Goal: Information Seeking & Learning: Find specific fact

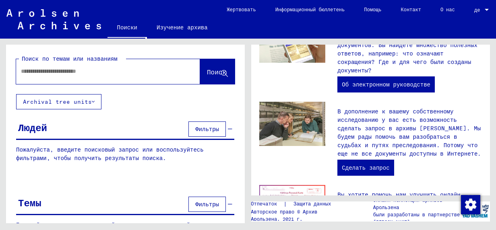
scroll to position [282, 0]
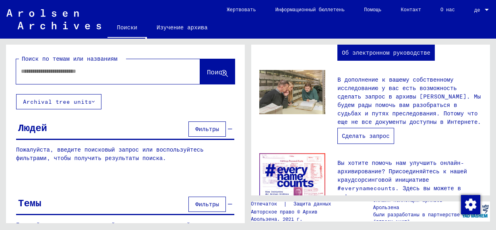
click at [361, 129] on link "Сделать запрос" at bounding box center [366, 136] width 56 height 16
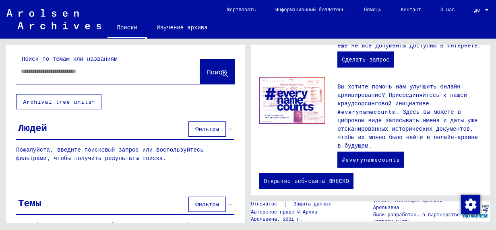
scroll to position [360, 0]
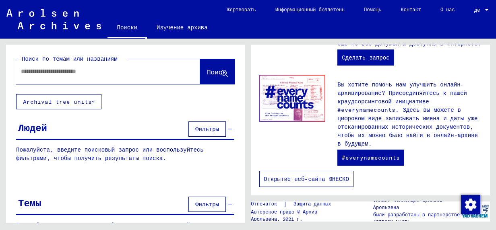
click at [302, 171] on link "Открытие веб-сайта ЮНЕСКО" at bounding box center [306, 179] width 94 height 16
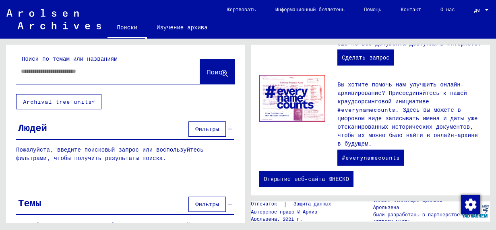
click at [26, 71] on input "text" at bounding box center [98, 71] width 155 height 8
type input "****"
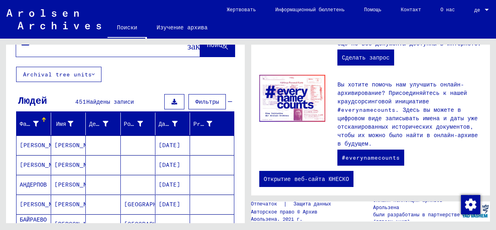
scroll to position [40, 0]
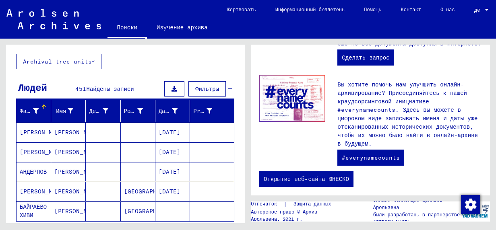
click at [28, 131] on mat-cell "[PERSON_NAME]" at bounding box center [34, 132] width 35 height 19
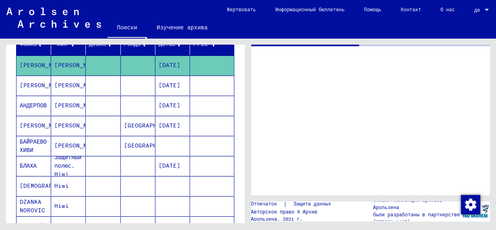
scroll to position [121, 0]
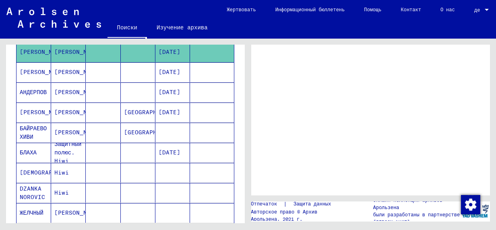
click at [326, 118] on div at bounding box center [370, 120] width 239 height 151
click at [31, 111] on mat-cell "[PERSON_NAME]" at bounding box center [34, 113] width 35 height 20
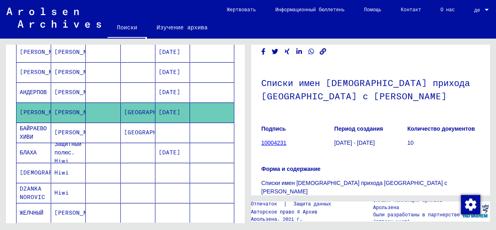
scroll to position [48, 0]
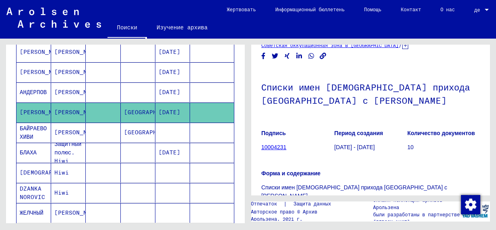
click at [271, 146] on link "10004231" at bounding box center [273, 147] width 25 height 6
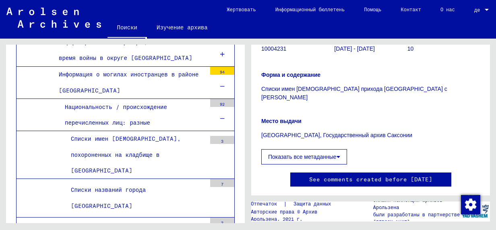
scroll to position [168, 0]
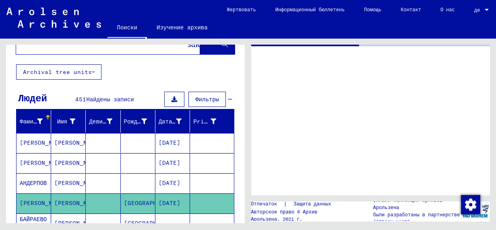
scroll to position [40, 0]
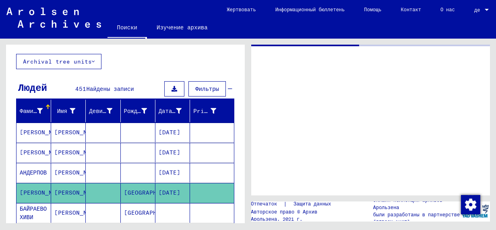
click at [25, 151] on mat-cell "[PERSON_NAME]" at bounding box center [34, 153] width 35 height 20
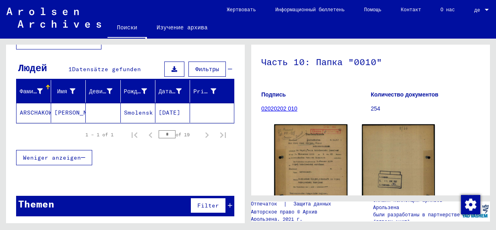
scroll to position [81, 0]
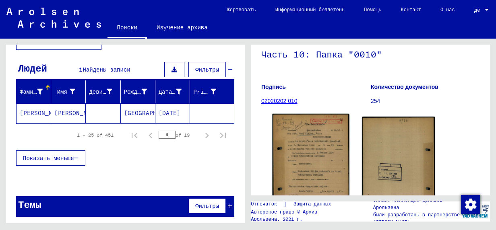
click at [310, 153] on img at bounding box center [310, 168] width 77 height 108
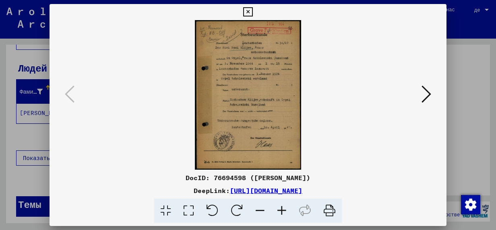
click at [282, 210] on icon at bounding box center [282, 211] width 22 height 25
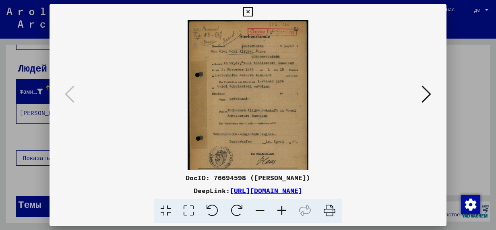
click at [282, 210] on icon at bounding box center [282, 211] width 22 height 25
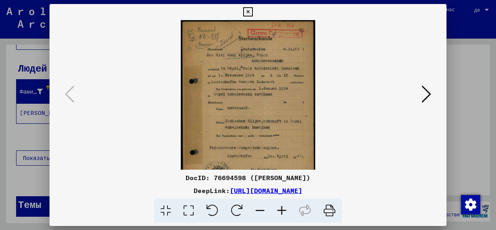
click at [282, 210] on icon at bounding box center [282, 211] width 22 height 25
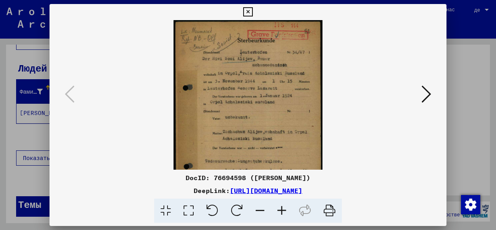
click at [282, 210] on icon at bounding box center [282, 211] width 22 height 25
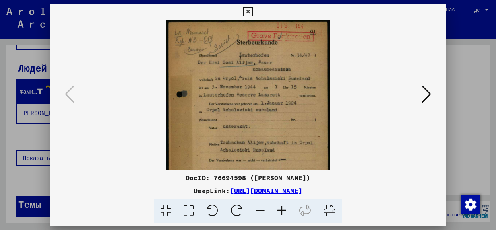
click at [282, 210] on icon at bounding box center [282, 211] width 22 height 25
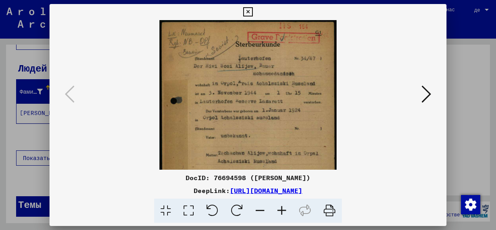
click at [282, 210] on icon at bounding box center [282, 211] width 22 height 25
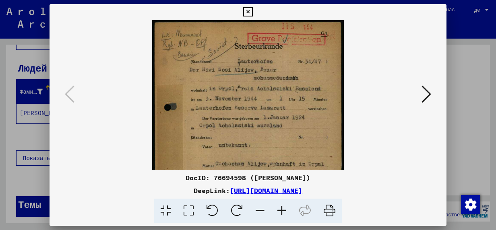
click at [282, 210] on icon at bounding box center [282, 211] width 22 height 25
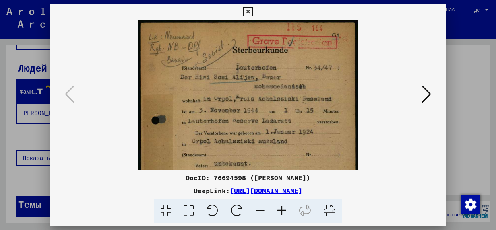
click at [282, 210] on icon at bounding box center [282, 211] width 22 height 25
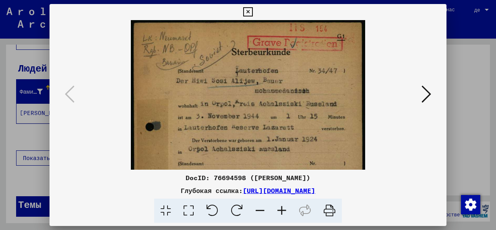
click at [282, 210] on icon at bounding box center [282, 211] width 22 height 25
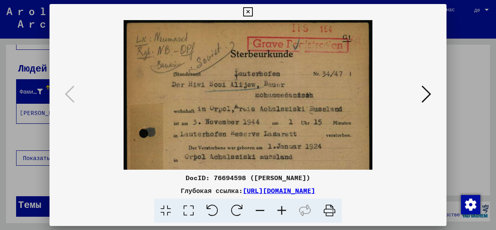
click at [282, 210] on icon at bounding box center [282, 211] width 22 height 25
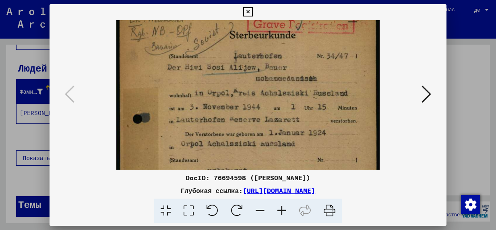
scroll to position [21, 0]
drag, startPoint x: 261, startPoint y: 126, endPoint x: 257, endPoint y: 109, distance: 17.8
click at [257, 109] on img at bounding box center [247, 184] width 263 height 371
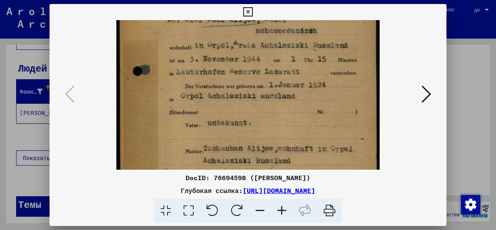
drag, startPoint x: 247, startPoint y: 119, endPoint x: 245, endPoint y: 77, distance: 42.3
click at [245, 77] on img at bounding box center [247, 136] width 263 height 371
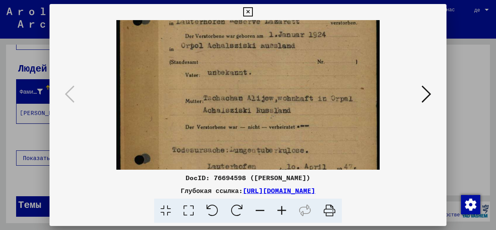
drag, startPoint x: 265, startPoint y: 124, endPoint x: 266, endPoint y: 78, distance: 46.3
click at [266, 79] on img at bounding box center [247, 86] width 263 height 371
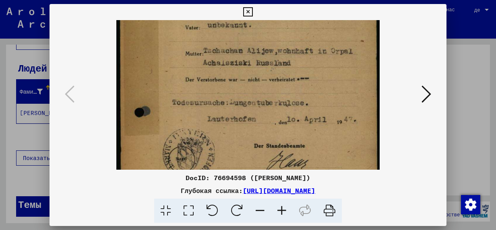
scroll to position [169, 0]
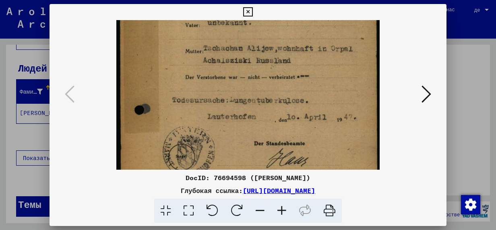
drag, startPoint x: 265, startPoint y: 117, endPoint x: 262, endPoint y: 77, distance: 40.8
click at [262, 77] on img at bounding box center [247, 36] width 263 height 371
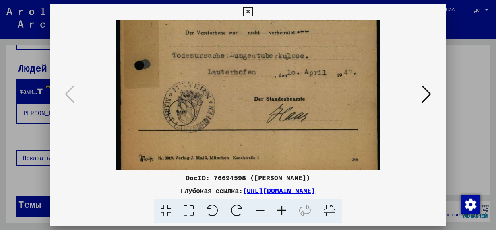
scroll to position [222, 0]
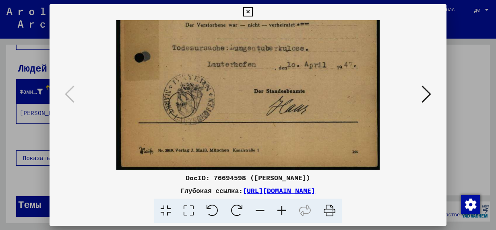
drag, startPoint x: 248, startPoint y: 125, endPoint x: 246, endPoint y: 76, distance: 48.7
click at [428, 95] on icon at bounding box center [427, 94] width 10 height 19
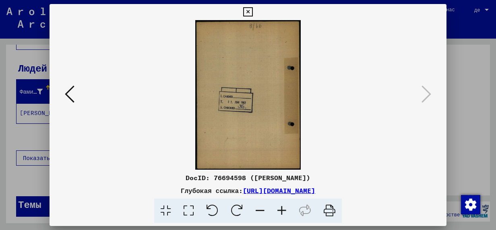
scroll to position [0, 0]
click at [280, 210] on icon at bounding box center [282, 211] width 22 height 25
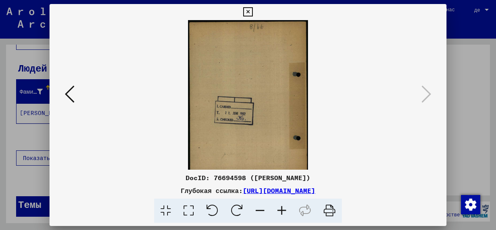
click at [280, 210] on icon at bounding box center [282, 211] width 22 height 25
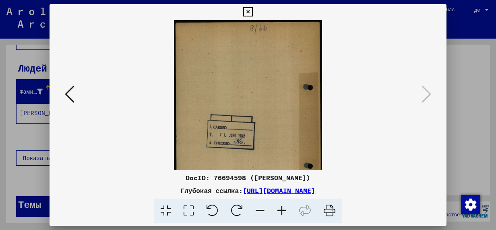
click at [280, 210] on icon at bounding box center [282, 211] width 22 height 25
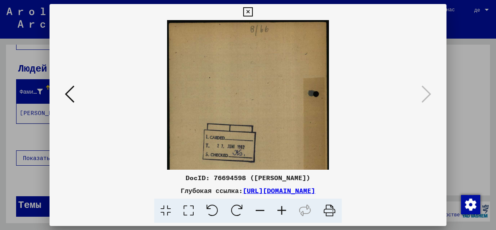
click at [280, 210] on icon at bounding box center [282, 211] width 22 height 25
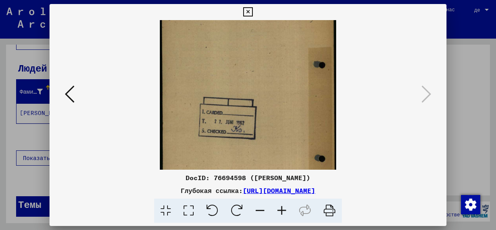
scroll to position [43, 0]
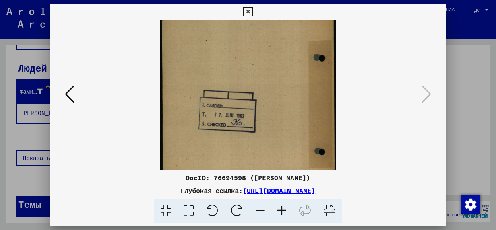
drag, startPoint x: 255, startPoint y: 148, endPoint x: 255, endPoint y: 106, distance: 41.9
click at [255, 107] on img at bounding box center [248, 103] width 176 height 251
click at [249, 12] on icon at bounding box center [247, 12] width 9 height 10
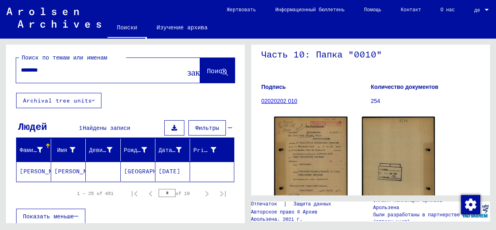
scroll to position [0, 0]
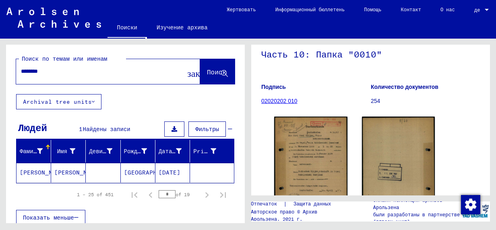
type input "****"
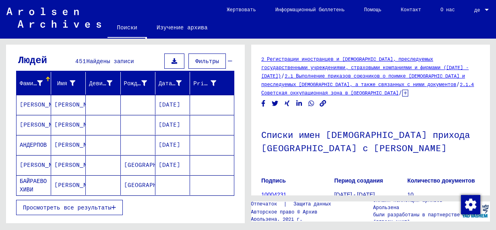
scroll to position [81, 0]
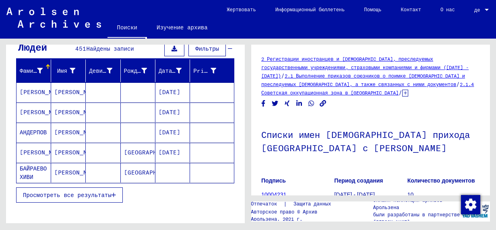
click at [81, 195] on span "Просмотреть все результаты" at bounding box center [67, 195] width 89 height 7
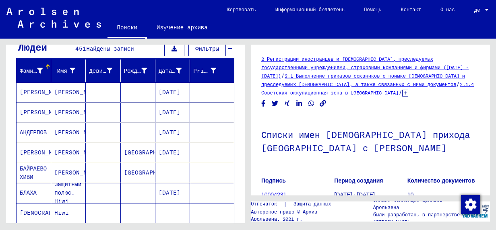
click at [25, 191] on icon at bounding box center [33, 198] width 20 height 32
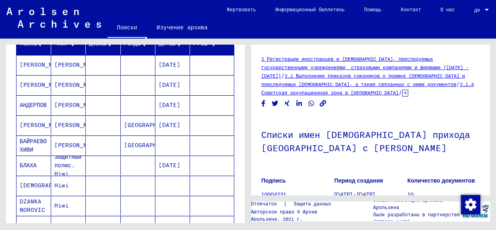
scroll to position [121, 0]
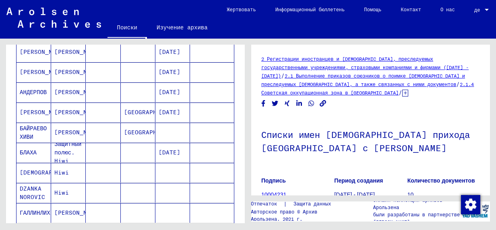
click at [29, 151] on mat-cell "БЛАХА" at bounding box center [34, 153] width 35 height 20
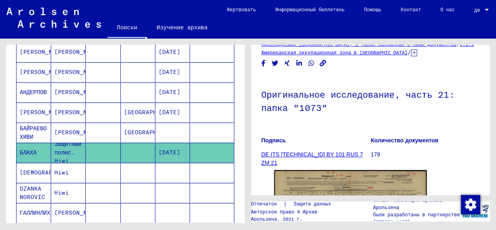
scroll to position [81, 0]
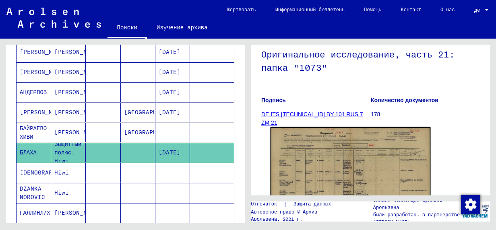
click at [325, 160] on img at bounding box center [351, 184] width 160 height 114
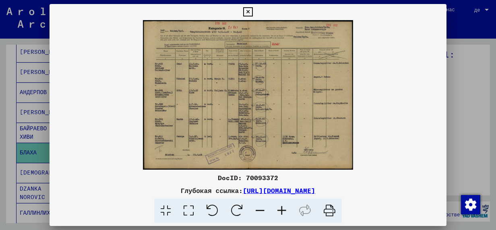
click at [280, 211] on icon at bounding box center [282, 211] width 22 height 25
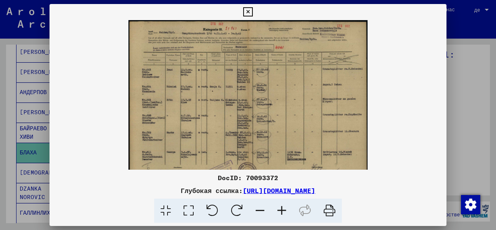
click at [280, 211] on icon at bounding box center [282, 211] width 22 height 25
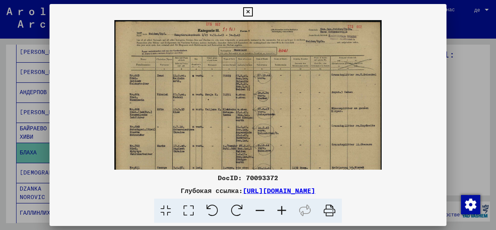
click at [280, 211] on icon at bounding box center [282, 211] width 22 height 25
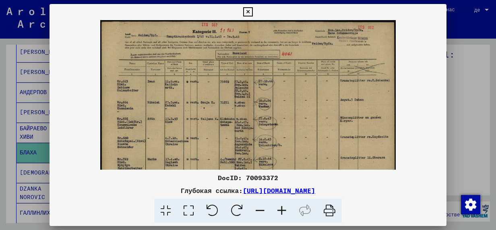
click at [280, 211] on icon at bounding box center [282, 211] width 22 height 25
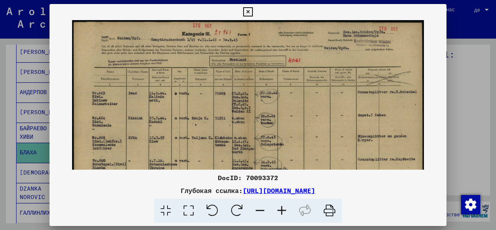
click at [280, 211] on icon at bounding box center [282, 211] width 22 height 25
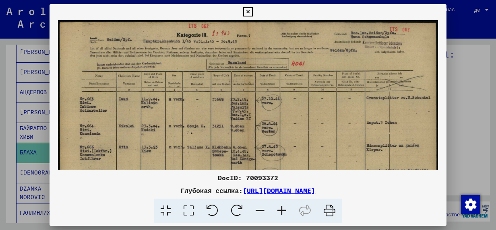
click at [280, 211] on icon at bounding box center [282, 211] width 22 height 25
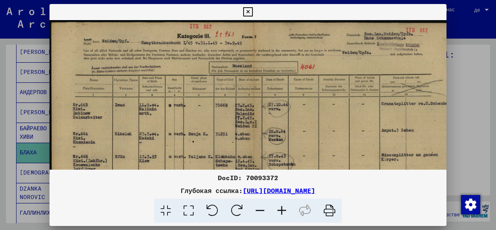
click at [280, 211] on icon at bounding box center [282, 211] width 22 height 25
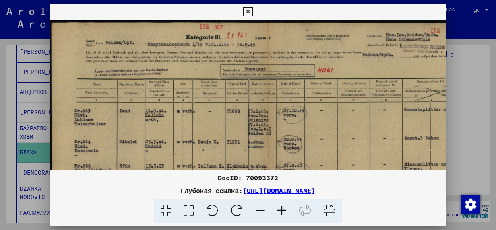
click at [280, 211] on icon at bounding box center [282, 211] width 22 height 25
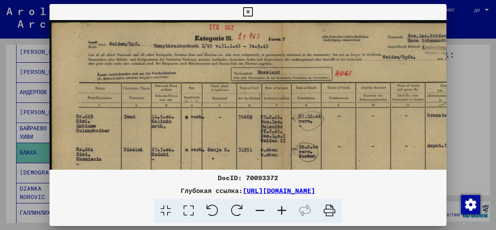
click at [280, 211] on icon at bounding box center [282, 211] width 22 height 25
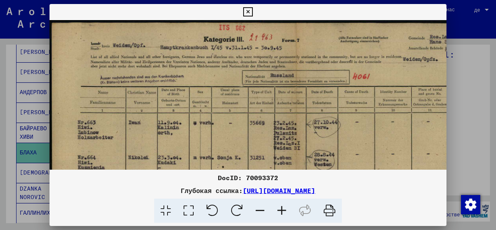
click at [280, 211] on icon at bounding box center [282, 211] width 22 height 25
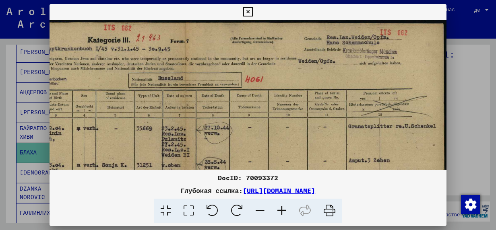
scroll to position [0, 125]
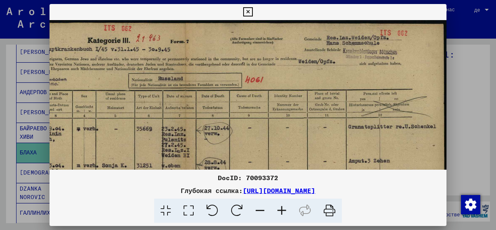
drag, startPoint x: 252, startPoint y: 98, endPoint x: 147, endPoint y: 106, distance: 105.0
click at [147, 106] on img at bounding box center [186, 205] width 522 height 371
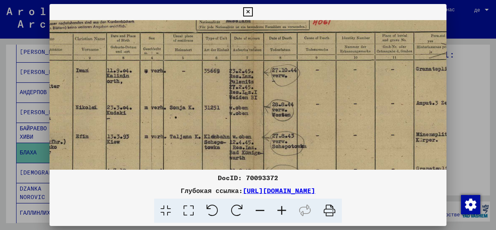
scroll to position [60, 57]
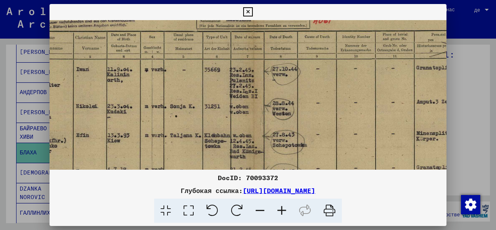
drag, startPoint x: 280, startPoint y: 95, endPoint x: 352, endPoint y: 39, distance: 91.0
click at [352, 39] on img at bounding box center [254, 146] width 522 height 371
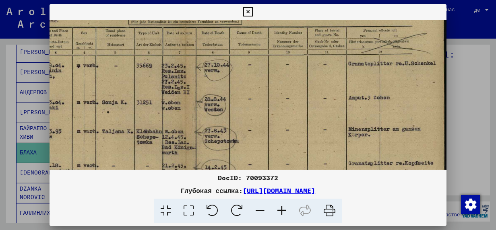
scroll to position [64, 125]
drag, startPoint x: 321, startPoint y: 94, endPoint x: 215, endPoint y: 91, distance: 106.4
click at [215, 91] on img at bounding box center [186, 142] width 522 height 371
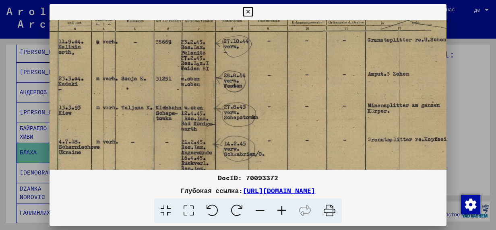
scroll to position [88, 104]
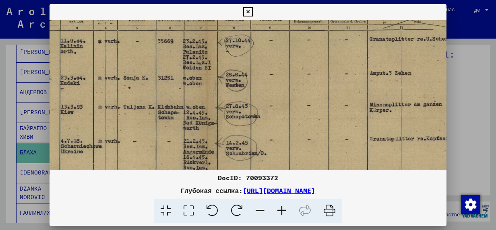
drag, startPoint x: 280, startPoint y: 102, endPoint x: 301, endPoint y: 86, distance: 27.0
click at [301, 86] on img at bounding box center [207, 117] width 522 height 371
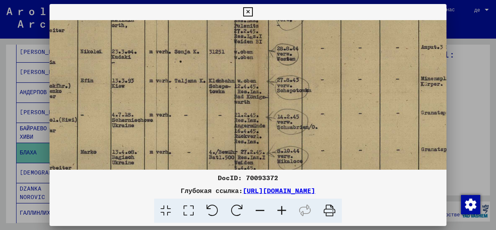
scroll to position [116, 52]
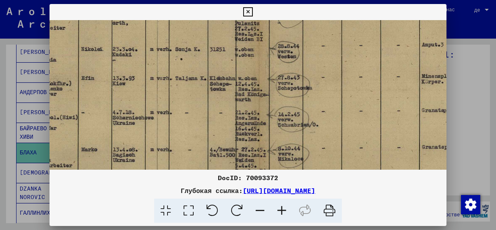
drag, startPoint x: 245, startPoint y: 93, endPoint x: 302, endPoint y: 70, distance: 61.4
click at [302, 70] on img at bounding box center [259, 89] width 522 height 371
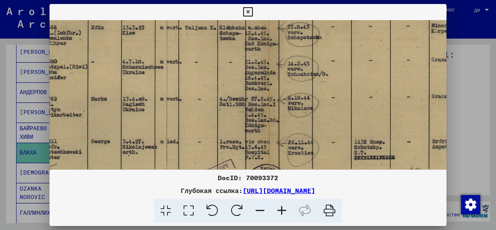
scroll to position [168, 42]
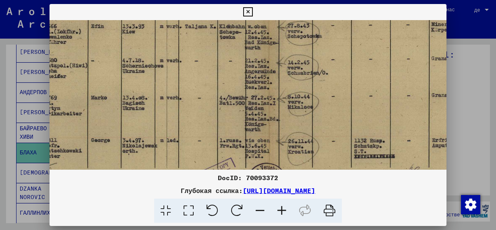
drag, startPoint x: 315, startPoint y: 110, endPoint x: 326, endPoint y: 61, distance: 50.8
click at [326, 61] on img at bounding box center [269, 37] width 522 height 371
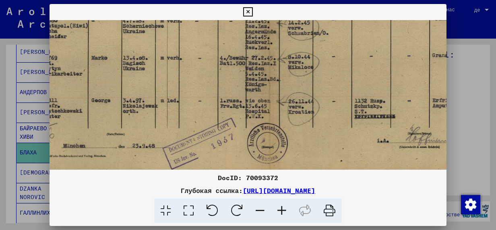
scroll to position [214, 41]
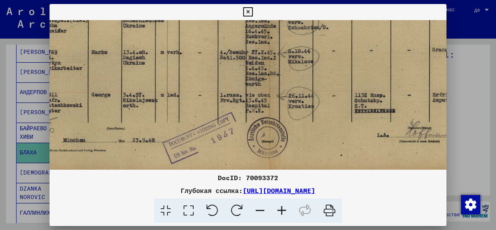
drag, startPoint x: 325, startPoint y: 114, endPoint x: 325, endPoint y: 72, distance: 42.3
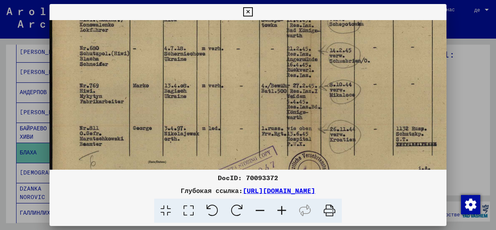
scroll to position [180, 0]
drag, startPoint x: 248, startPoint y: 122, endPoint x: 330, endPoint y: 153, distance: 87.6
click at [330, 153] on img at bounding box center [311, 25] width 522 height 371
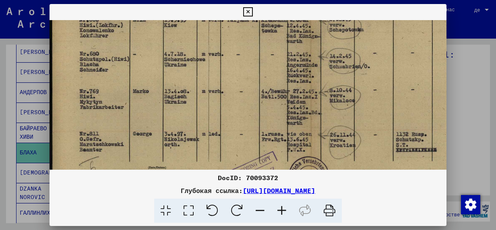
scroll to position [168, 0]
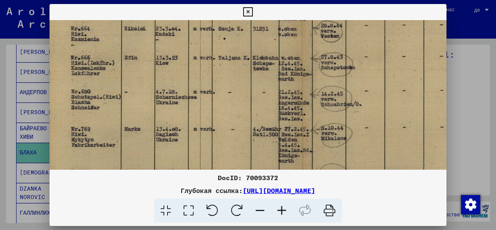
drag, startPoint x: 178, startPoint y: 112, endPoint x: 172, endPoint y: 154, distance: 42.4
click at [172, 153] on img at bounding box center [302, 68] width 522 height 371
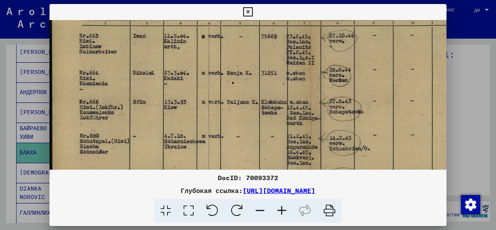
drag, startPoint x: 170, startPoint y: 85, endPoint x: 183, endPoint y: 135, distance: 52.5
click at [183, 135] on img at bounding box center [311, 113] width 522 height 371
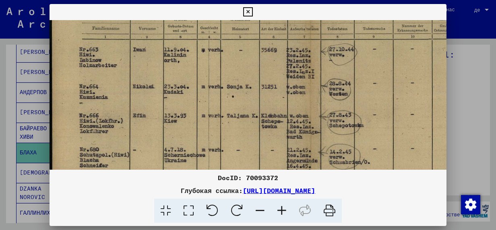
drag, startPoint x: 174, startPoint y: 88, endPoint x: 179, endPoint y: 103, distance: 15.7
click at [179, 103] on img at bounding box center [311, 126] width 522 height 371
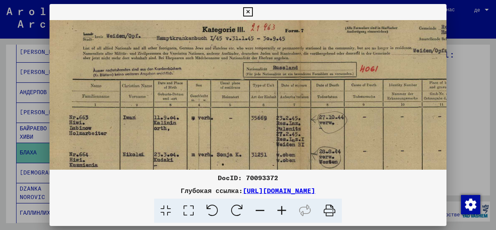
scroll to position [11, 10]
drag, startPoint x: 270, startPoint y: 68, endPoint x: 262, endPoint y: 142, distance: 73.7
click at [262, 142] on img at bounding box center [300, 194] width 522 height 371
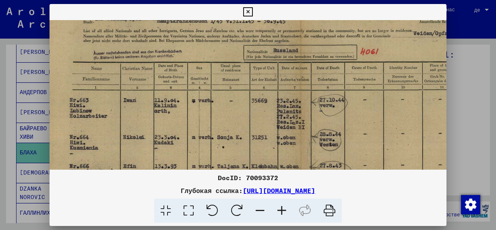
scroll to position [33, 9]
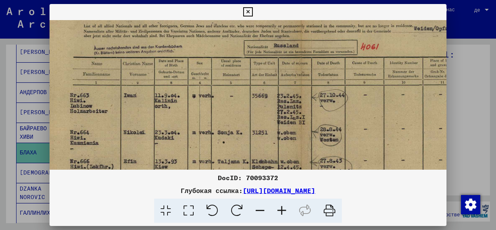
drag, startPoint x: 222, startPoint y: 124, endPoint x: 224, endPoint y: 103, distance: 20.6
click at [224, 103] on img at bounding box center [301, 172] width 522 height 371
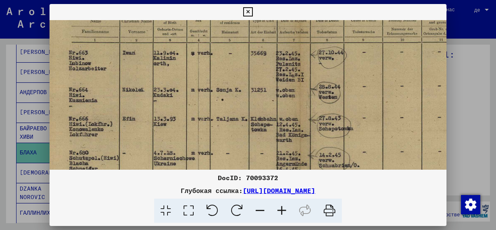
scroll to position [87, 10]
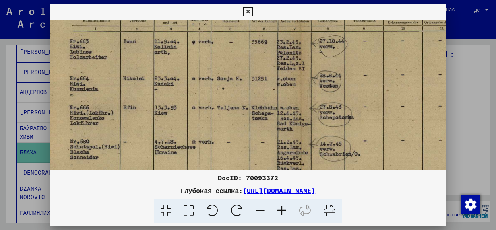
drag, startPoint x: 238, startPoint y: 119, endPoint x: 238, endPoint y: 66, distance: 52.8
click at [238, 66] on img at bounding box center [301, 118] width 522 height 371
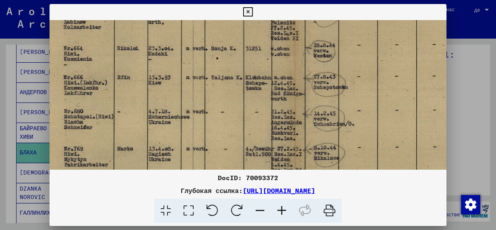
scroll to position [118, 16]
drag, startPoint x: 168, startPoint y: 114, endPoint x: 164, endPoint y: 89, distance: 26.2
click at [164, 89] on img at bounding box center [295, 88] width 522 height 371
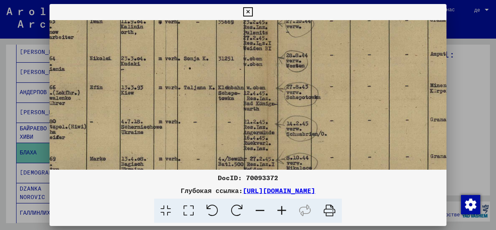
scroll to position [109, 43]
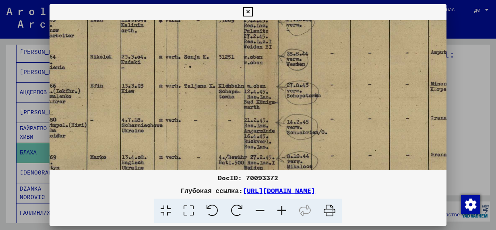
drag, startPoint x: 231, startPoint y: 93, endPoint x: 208, endPoint y: 112, distance: 29.6
click at [208, 112] on img at bounding box center [268, 96] width 522 height 371
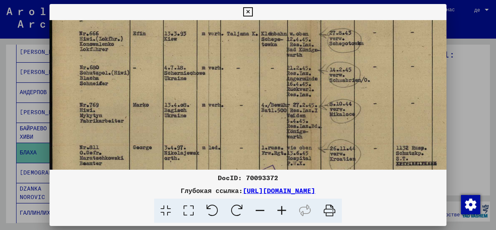
scroll to position [162, 0]
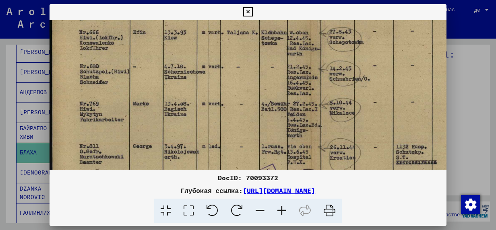
drag, startPoint x: 207, startPoint y: 108, endPoint x: 273, endPoint y: 61, distance: 81.2
click at [273, 61] on img at bounding box center [311, 43] width 522 height 371
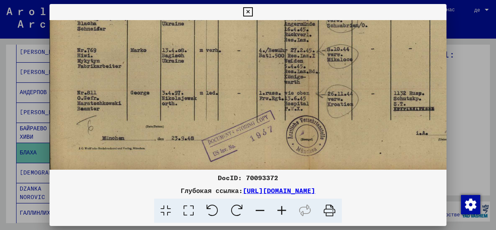
scroll to position [222, 4]
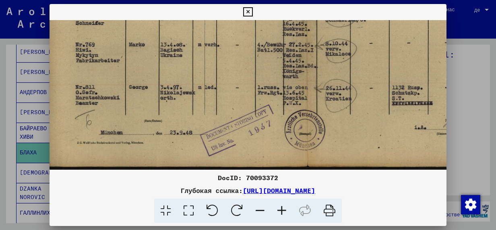
drag, startPoint x: 145, startPoint y: 121, endPoint x: 143, endPoint y: 63, distance: 58.0
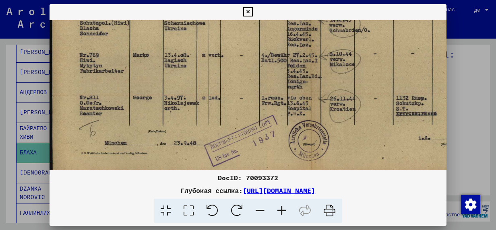
scroll to position [211, 0]
drag, startPoint x: 337, startPoint y: 108, endPoint x: 343, endPoint y: 122, distance: 15.7
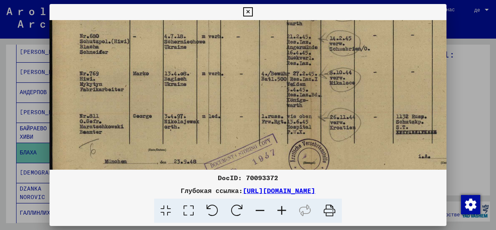
scroll to position [194, 0]
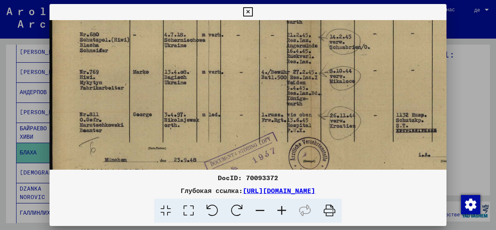
drag, startPoint x: 343, startPoint y: 86, endPoint x: 353, endPoint y: 99, distance: 15.8
click at [353, 99] on img at bounding box center [311, 11] width 522 height 371
click at [246, 13] on icon at bounding box center [247, 12] width 9 height 10
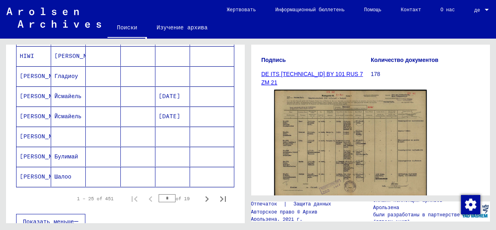
scroll to position [483, 0]
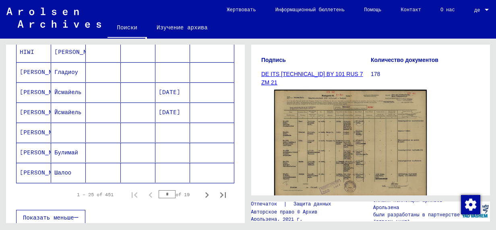
click at [304, 74] on link "DE ITS [TECHNICAL_ID] BY 101 RUS 7 ZM 21" at bounding box center [312, 78] width 102 height 15
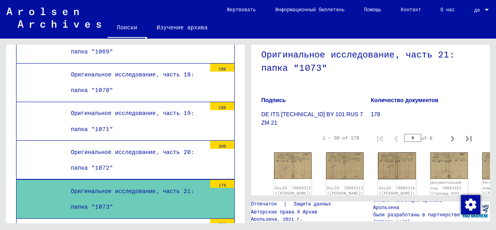
scroll to position [121, 0]
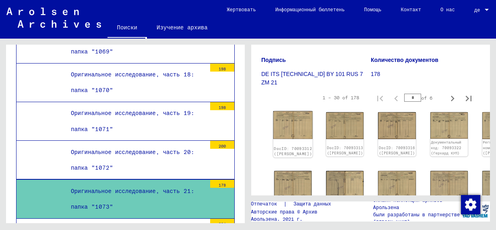
click at [287, 126] on img at bounding box center [292, 125] width 39 height 28
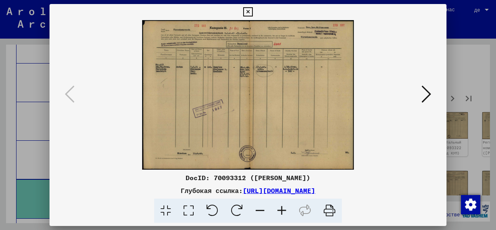
click at [282, 212] on icon at bounding box center [282, 211] width 22 height 25
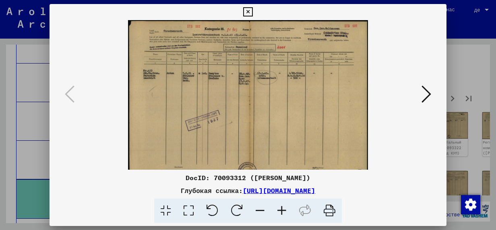
click at [282, 212] on icon at bounding box center [282, 211] width 22 height 25
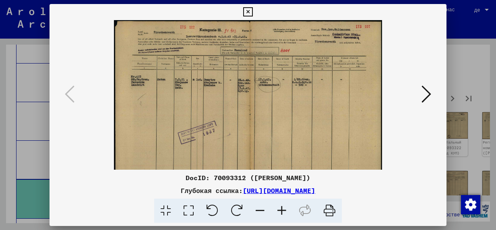
click at [282, 212] on icon at bounding box center [282, 211] width 22 height 25
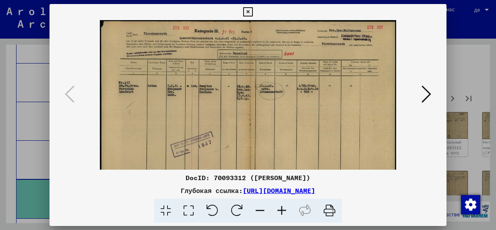
click at [282, 212] on icon at bounding box center [282, 211] width 22 height 25
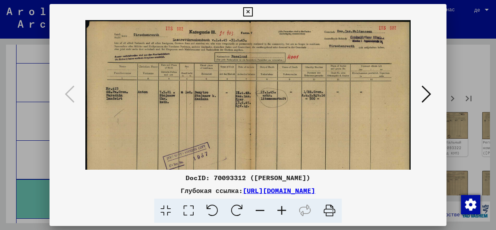
click at [282, 212] on icon at bounding box center [282, 211] width 22 height 25
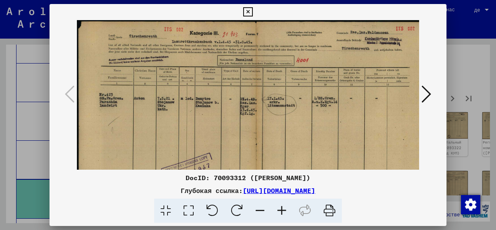
click at [282, 212] on icon at bounding box center [282, 211] width 22 height 25
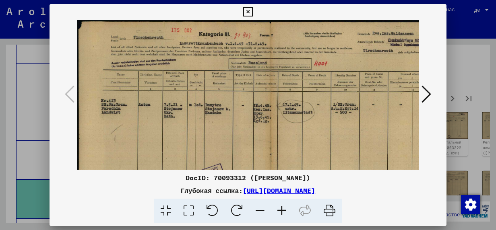
click at [282, 212] on icon at bounding box center [282, 211] width 22 height 25
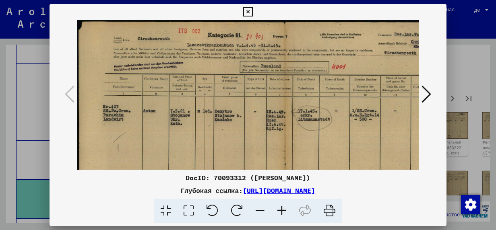
click at [282, 212] on icon at bounding box center [282, 211] width 22 height 25
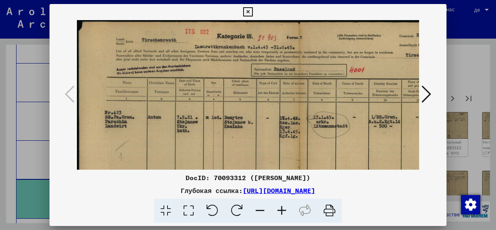
click at [282, 211] on icon at bounding box center [282, 211] width 22 height 25
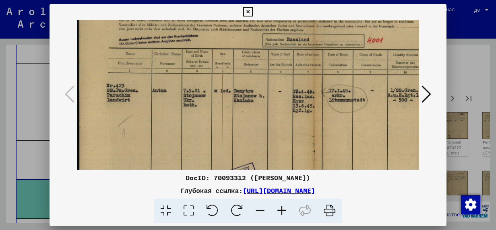
drag, startPoint x: 183, startPoint y: 142, endPoint x: 221, endPoint y: 113, distance: 47.4
click at [221, 114] on img at bounding box center [310, 152] width 467 height 331
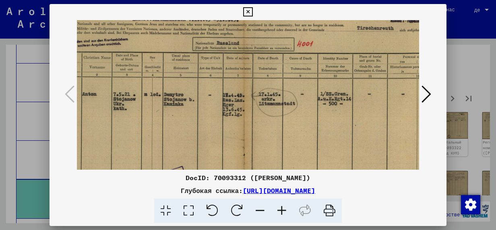
scroll to position [29, 74]
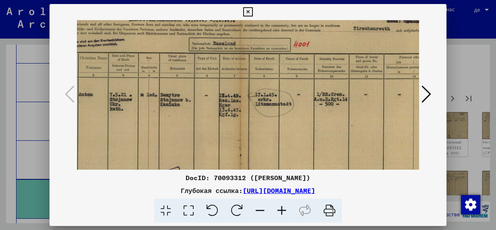
drag, startPoint x: 244, startPoint y: 106, endPoint x: 174, endPoint y: 114, distance: 70.5
click at [174, 114] on img at bounding box center [236, 156] width 467 height 331
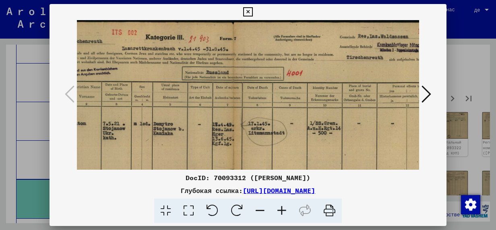
scroll to position [0, 82]
drag, startPoint x: 325, startPoint y: 120, endPoint x: 320, endPoint y: 156, distance: 36.7
click at [320, 156] on img at bounding box center [228, 185] width 467 height 331
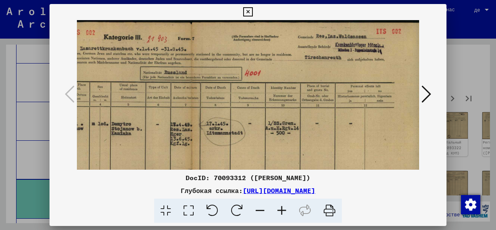
scroll to position [0, 125]
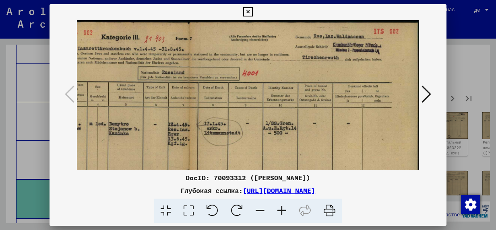
drag, startPoint x: 325, startPoint y: 67, endPoint x: 272, endPoint y: 72, distance: 53.0
click at [272, 72] on img at bounding box center [185, 185] width 467 height 331
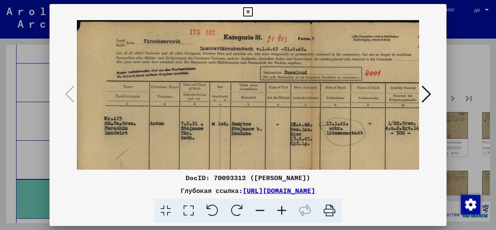
drag, startPoint x: 277, startPoint y: 50, endPoint x: 396, endPoint y: 63, distance: 119.9
click at [396, 63] on img at bounding box center [308, 185] width 467 height 331
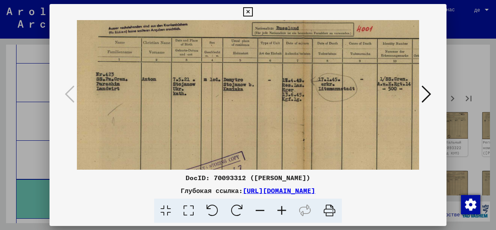
scroll to position [47, 10]
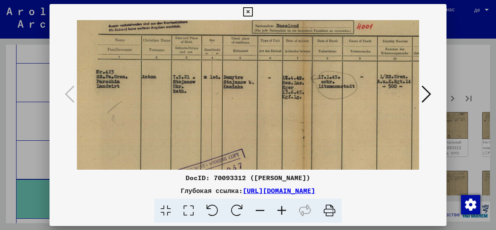
drag, startPoint x: 209, startPoint y: 104, endPoint x: 202, endPoint y: 61, distance: 42.9
click at [202, 61] on img at bounding box center [299, 138] width 467 height 331
click at [427, 93] on icon at bounding box center [427, 94] width 10 height 19
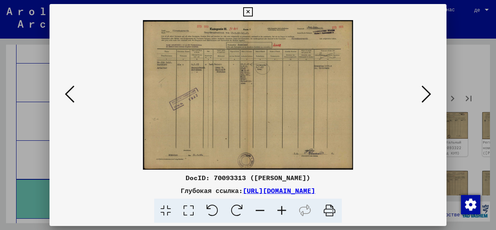
click at [282, 209] on icon at bounding box center [282, 211] width 22 height 25
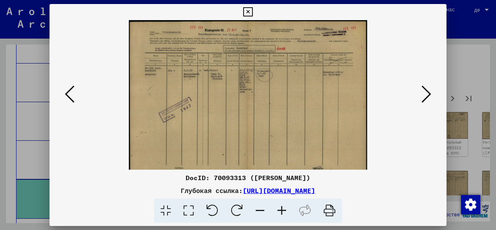
click at [282, 209] on icon at bounding box center [282, 211] width 22 height 25
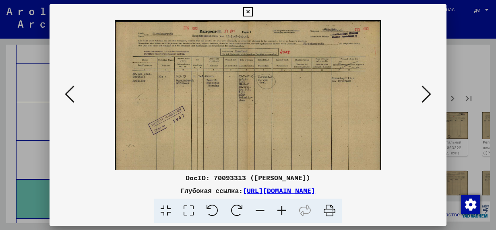
click at [282, 209] on icon at bounding box center [282, 211] width 22 height 25
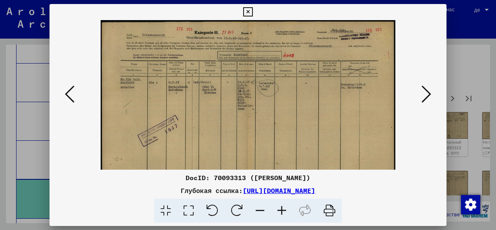
click at [282, 209] on icon at bounding box center [282, 211] width 22 height 25
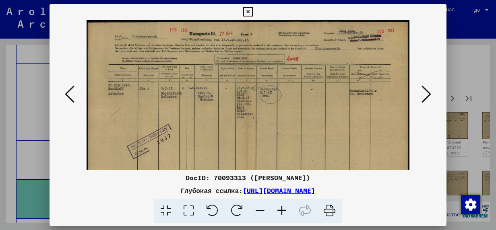
click at [282, 209] on icon at bounding box center [282, 211] width 22 height 25
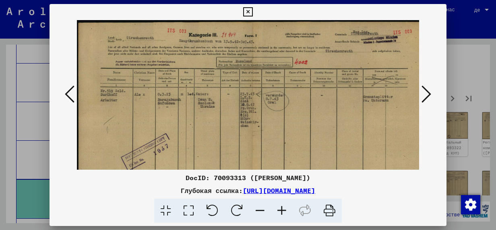
click at [282, 209] on icon at bounding box center [282, 211] width 22 height 25
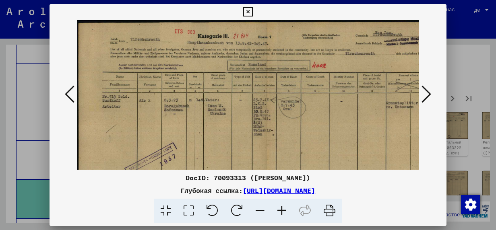
click at [282, 209] on icon at bounding box center [282, 211] width 22 height 25
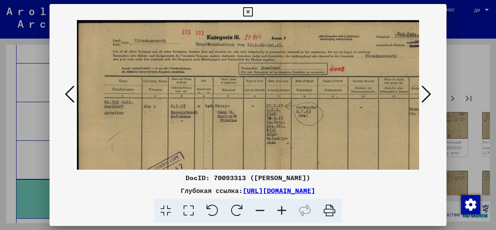
click at [282, 209] on icon at bounding box center [282, 211] width 22 height 25
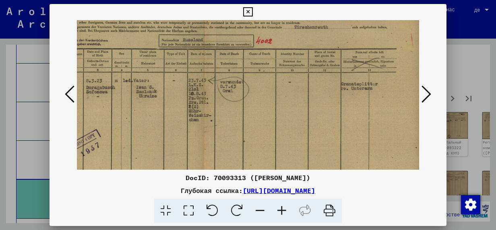
scroll to position [31, 94]
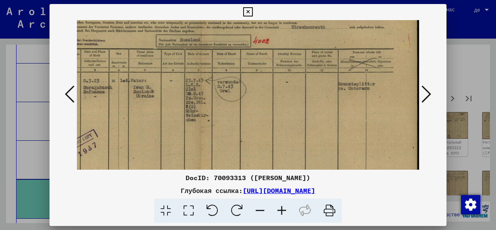
drag, startPoint x: 298, startPoint y: 135, endPoint x: 204, endPoint y: 111, distance: 97.0
click at [204, 111] on img at bounding box center [201, 144] width 436 height 311
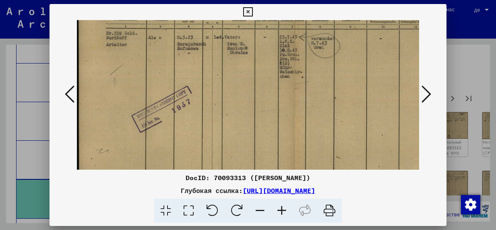
scroll to position [76, 0]
drag, startPoint x: 262, startPoint y: 120, endPoint x: 362, endPoint y: 82, distance: 107.0
click at [362, 82] on img at bounding box center [295, 99] width 436 height 311
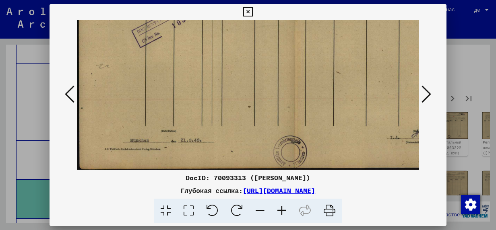
scroll to position [160, 0]
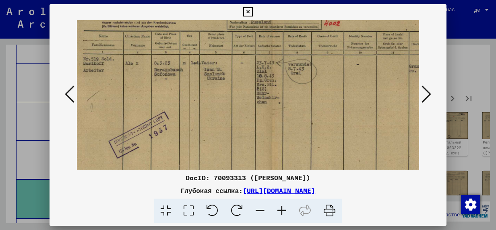
drag, startPoint x: 269, startPoint y: 116, endPoint x: 255, endPoint y: 159, distance: 45.7
click at [255, 159] on img at bounding box center [272, 126] width 436 height 311
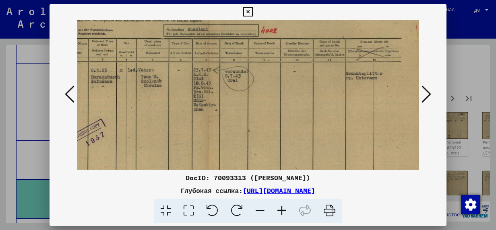
scroll to position [42, 87]
drag, startPoint x: 357, startPoint y: 130, endPoint x: 297, endPoint y: 139, distance: 60.3
click at [297, 139] on img at bounding box center [208, 133] width 436 height 311
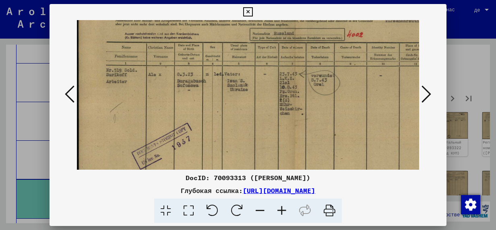
scroll to position [38, 0]
drag, startPoint x: 176, startPoint y: 100, endPoint x: 313, endPoint y: 106, distance: 136.7
click at [313, 106] on img at bounding box center [295, 137] width 436 height 311
click at [282, 210] on icon at bounding box center [282, 211] width 22 height 25
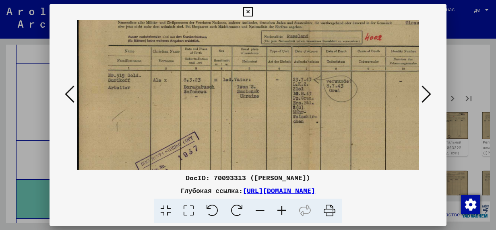
click at [282, 210] on icon at bounding box center [282, 211] width 22 height 25
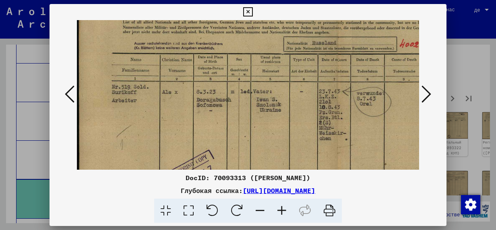
click at [282, 210] on icon at bounding box center [282, 211] width 22 height 25
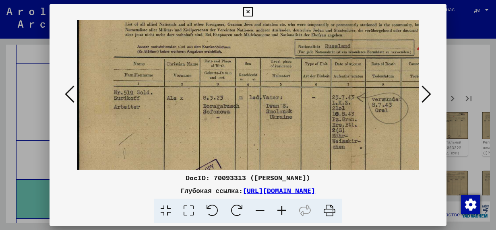
click at [282, 210] on icon at bounding box center [282, 211] width 22 height 25
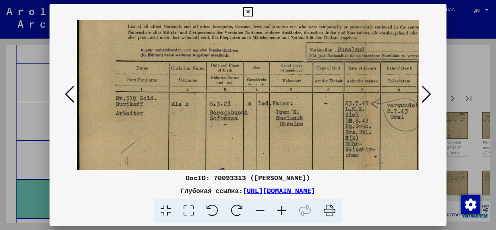
click at [282, 210] on icon at bounding box center [282, 211] width 22 height 25
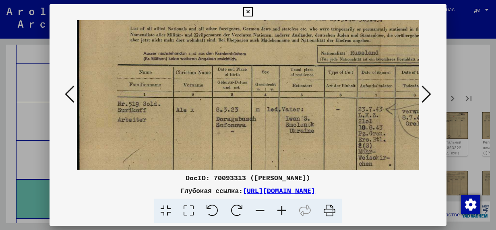
click at [282, 210] on icon at bounding box center [282, 211] width 22 height 25
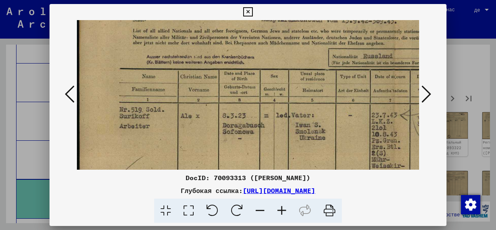
click at [282, 210] on icon at bounding box center [282, 211] width 22 height 25
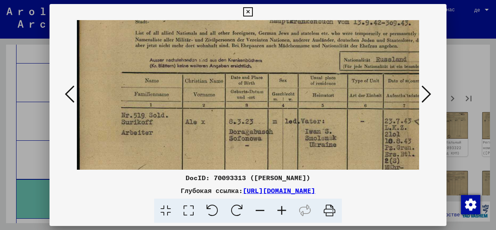
click at [282, 210] on icon at bounding box center [282, 211] width 22 height 25
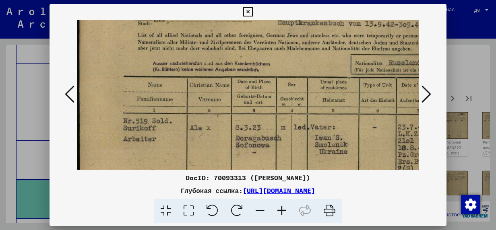
click at [281, 210] on icon at bounding box center [282, 211] width 22 height 25
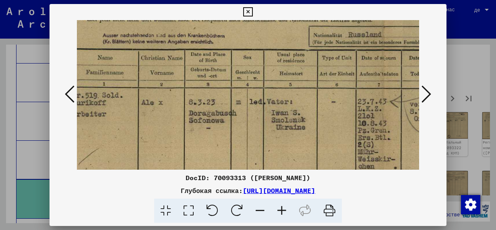
scroll to position [74, 55]
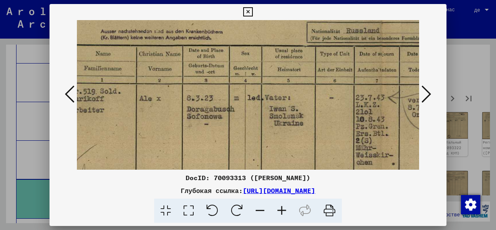
drag, startPoint x: 315, startPoint y: 157, endPoint x: 263, endPoint y: 126, distance: 60.4
click at [263, 126] on img at bounding box center [381, 202] width 719 height 512
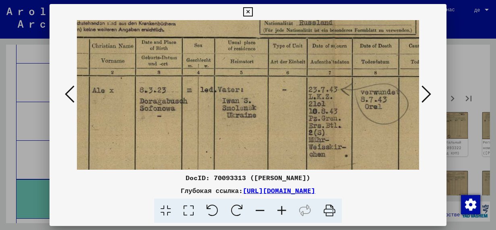
scroll to position [82, 103]
drag, startPoint x: 284, startPoint y: 130, endPoint x: 240, endPoint y: 124, distance: 44.3
click at [240, 124] on img at bounding box center [333, 194] width 719 height 512
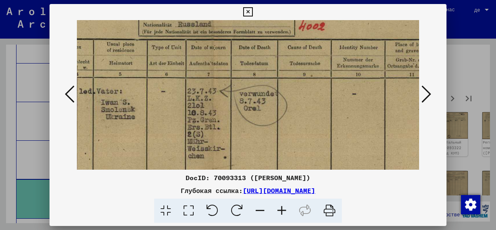
scroll to position [80, 228]
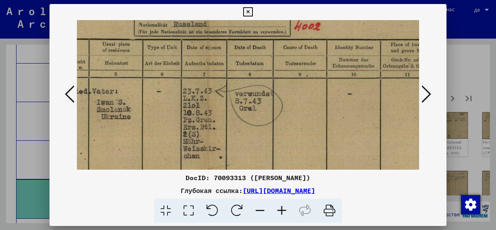
drag, startPoint x: 249, startPoint y: 112, endPoint x: 143, endPoint y: 124, distance: 106.2
click at [143, 124] on img at bounding box center [208, 196] width 719 height 512
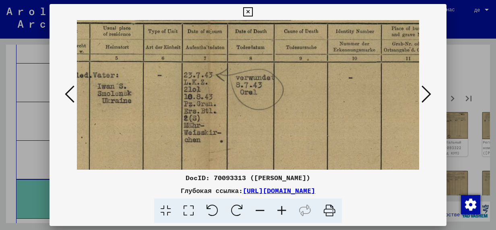
scroll to position [98, 227]
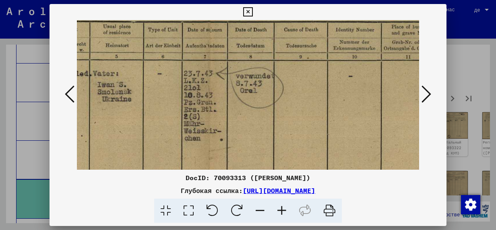
drag, startPoint x: 243, startPoint y: 124, endPoint x: 244, endPoint y: 108, distance: 16.5
click at [244, 108] on img at bounding box center [209, 178] width 719 height 512
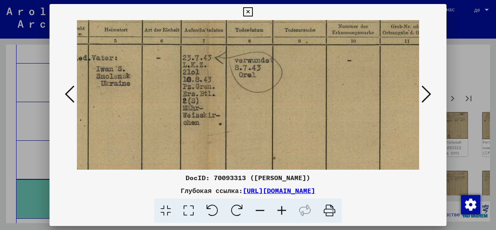
scroll to position [117, 228]
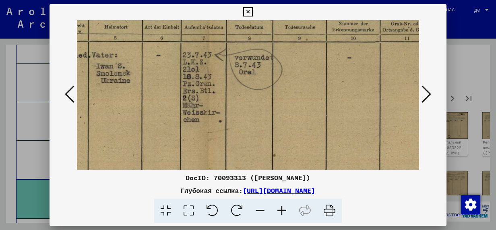
drag, startPoint x: 242, startPoint y: 130, endPoint x: 236, endPoint y: 110, distance: 20.4
click at [242, 114] on img at bounding box center [208, 160] width 719 height 512
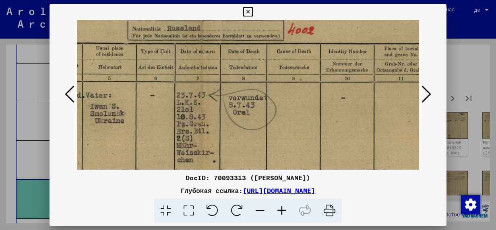
scroll to position [76, 234]
drag, startPoint x: 243, startPoint y: 103, endPoint x: 238, endPoint y: 147, distance: 44.6
click at [238, 147] on img at bounding box center [202, 200] width 719 height 512
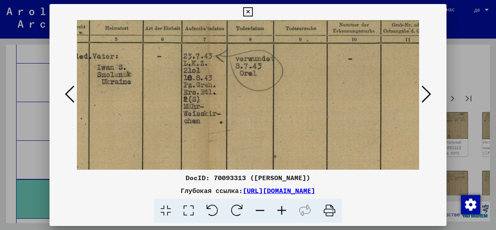
scroll to position [117, 227]
drag, startPoint x: 230, startPoint y: 133, endPoint x: 242, endPoint y: 101, distance: 34.5
click at [242, 101] on img at bounding box center [209, 159] width 719 height 512
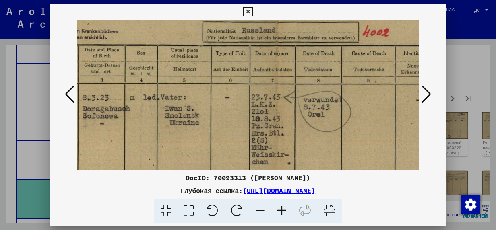
scroll to position [75, 159]
drag, startPoint x: 181, startPoint y: 69, endPoint x: 255, endPoint y: 111, distance: 84.6
click at [255, 111] on img at bounding box center [276, 201] width 719 height 512
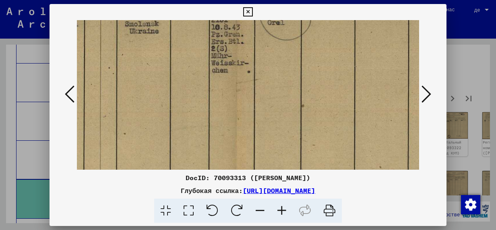
drag, startPoint x: 246, startPoint y: 118, endPoint x: 211, endPoint y: 34, distance: 91.1
click at [211, 35] on img at bounding box center [236, 110] width 719 height 512
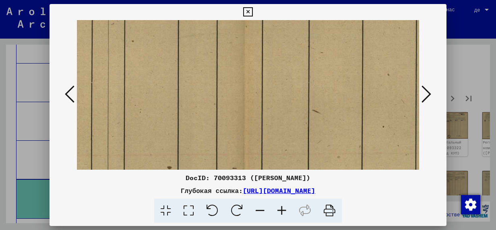
drag, startPoint x: 280, startPoint y: 135, endPoint x: 290, endPoint y: 35, distance: 100.8
click at [290, 35] on img at bounding box center [244, 18] width 719 height 512
drag, startPoint x: 283, startPoint y: 130, endPoint x: 310, endPoint y: 29, distance: 104.9
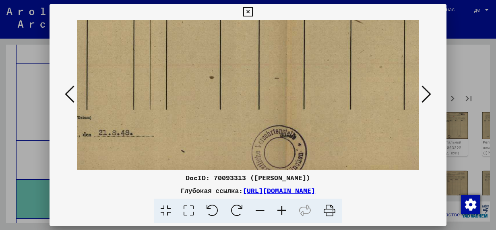
scroll to position [349, 152]
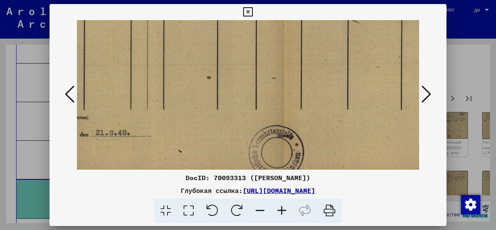
drag, startPoint x: 226, startPoint y: 108, endPoint x: 194, endPoint y: 115, distance: 32.5
click at [427, 97] on icon at bounding box center [427, 94] width 10 height 19
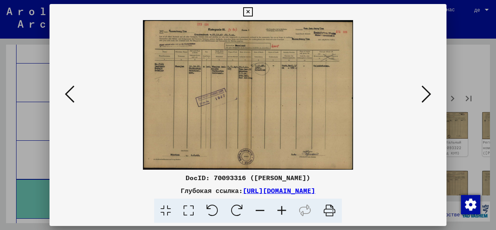
scroll to position [0, 0]
click at [280, 210] on icon at bounding box center [282, 211] width 22 height 25
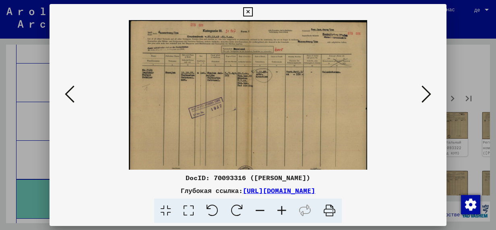
click at [280, 210] on icon at bounding box center [282, 211] width 22 height 25
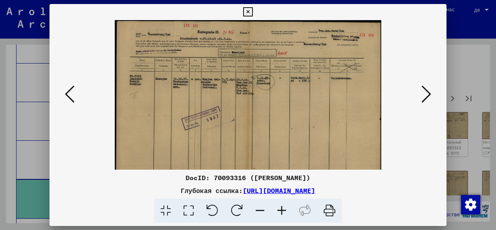
click at [280, 210] on icon at bounding box center [282, 211] width 22 height 25
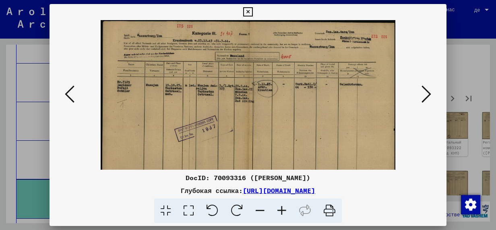
click at [280, 210] on icon at bounding box center [282, 211] width 22 height 25
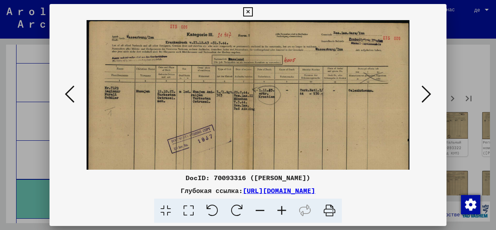
click at [280, 210] on icon at bounding box center [282, 211] width 22 height 25
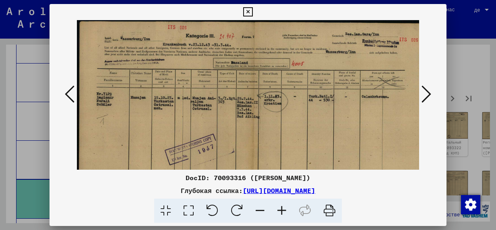
click at [280, 210] on icon at bounding box center [282, 211] width 22 height 25
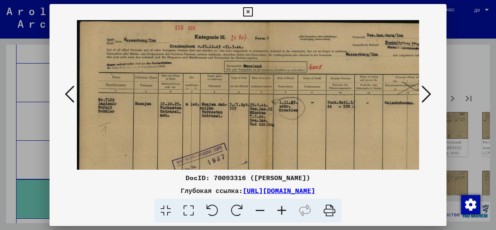
click at [280, 210] on icon at bounding box center [282, 211] width 22 height 25
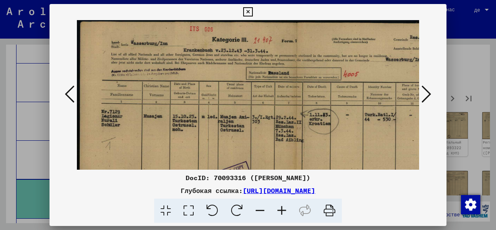
click at [280, 210] on icon at bounding box center [282, 211] width 22 height 25
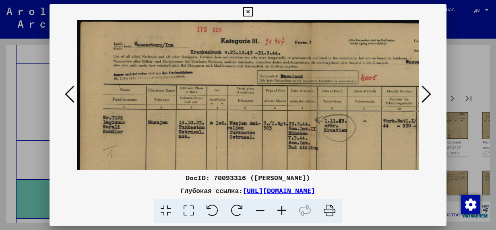
click at [280, 210] on icon at bounding box center [282, 211] width 22 height 25
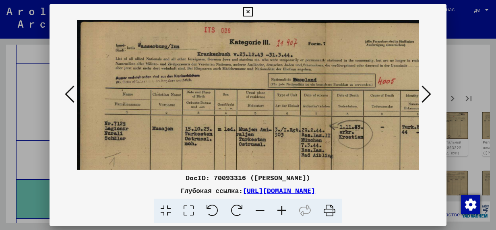
click at [280, 210] on icon at bounding box center [282, 211] width 22 height 25
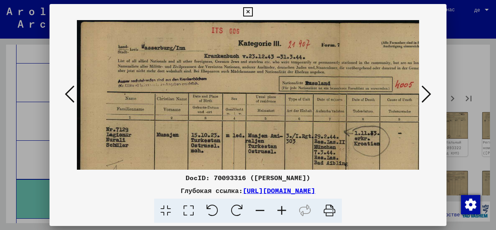
click at [280, 210] on icon at bounding box center [282, 211] width 22 height 25
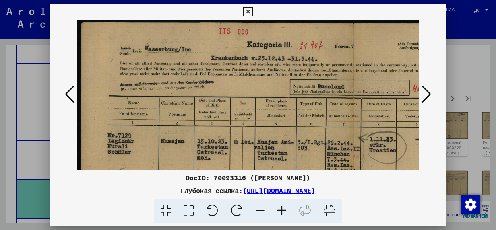
click at [280, 210] on icon at bounding box center [282, 211] width 22 height 25
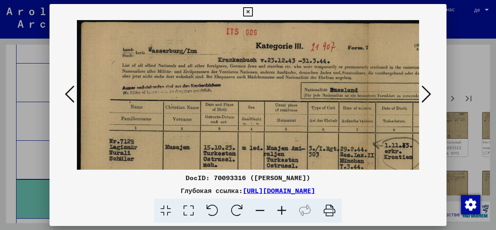
click at [280, 210] on icon at bounding box center [282, 211] width 22 height 25
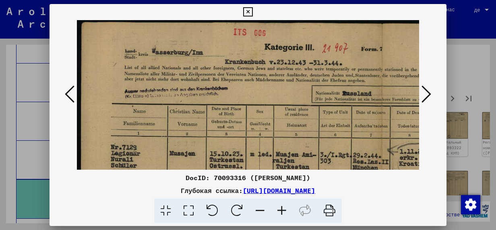
click at [280, 210] on icon at bounding box center [282, 211] width 22 height 25
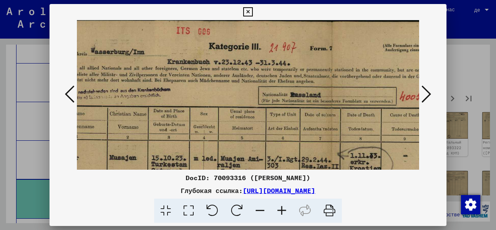
scroll to position [2, 66]
drag, startPoint x: 218, startPoint y: 93, endPoint x: 162, endPoint y: 92, distance: 56.4
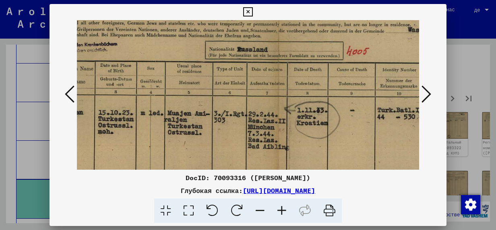
drag, startPoint x: 215, startPoint y: 87, endPoint x: 171, endPoint y: 50, distance: 58.3
click at [171, 50] on img at bounding box center [275, 199] width 633 height 452
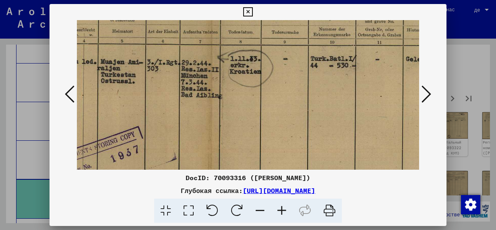
drag, startPoint x: 329, startPoint y: 92, endPoint x: 267, endPoint y: 44, distance: 77.8
click at [267, 44] on img at bounding box center [208, 147] width 633 height 452
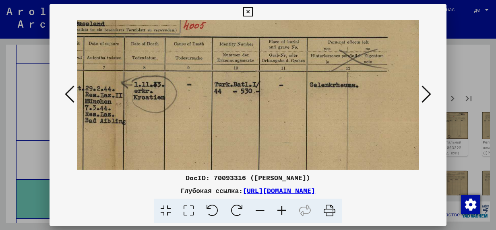
drag, startPoint x: 315, startPoint y: 92, endPoint x: 232, endPoint y: 124, distance: 89.2
click at [232, 124] on img at bounding box center [112, 173] width 633 height 452
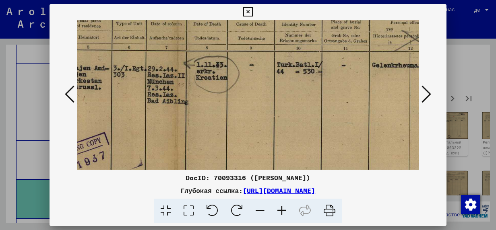
scroll to position [93, 209]
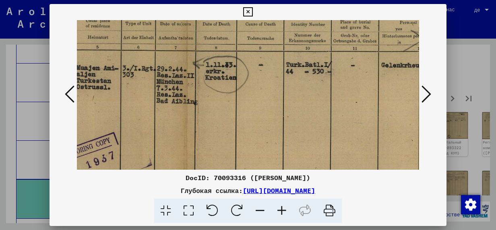
drag, startPoint x: 191, startPoint y: 131, endPoint x: 265, endPoint y: 117, distance: 75.9
click at [265, 117] on img at bounding box center [184, 153] width 633 height 452
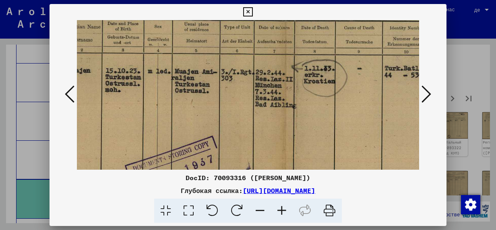
scroll to position [89, 110]
drag, startPoint x: 255, startPoint y: 114, endPoint x: 365, endPoint y: 127, distance: 111.6
click at [365, 127] on img at bounding box center [283, 157] width 633 height 452
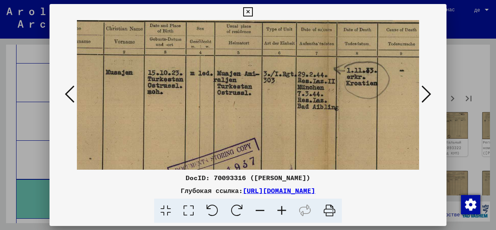
scroll to position [87, 68]
drag, startPoint x: 300, startPoint y: 107, endPoint x: 352, endPoint y: 110, distance: 51.6
click at [352, 110] on img at bounding box center [325, 159] width 633 height 452
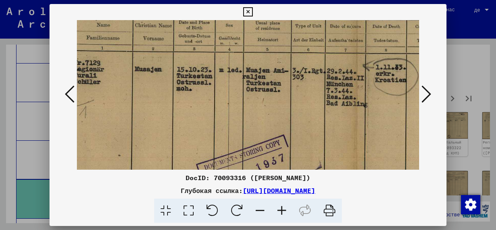
drag, startPoint x: 247, startPoint y: 122, endPoint x: 277, endPoint y: 119, distance: 29.5
click at [277, 119] on img at bounding box center [354, 156] width 633 height 452
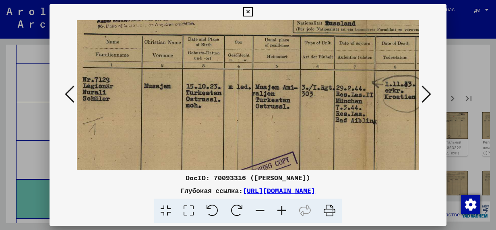
drag, startPoint x: 279, startPoint y: 108, endPoint x: 286, endPoint y: 122, distance: 15.7
click at [286, 122] on img at bounding box center [363, 172] width 633 height 452
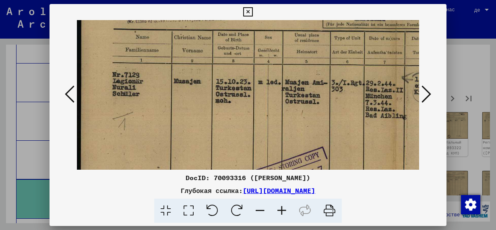
scroll to position [78, 0]
drag, startPoint x: 267, startPoint y: 126, endPoint x: 352, endPoint y: 124, distance: 84.2
click at [352, 124] on img at bounding box center [393, 168] width 633 height 452
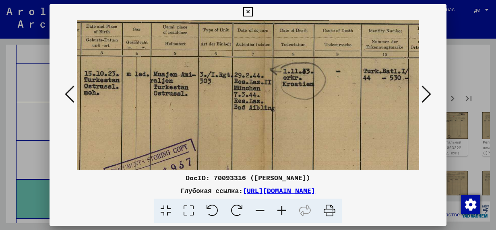
scroll to position [87, 147]
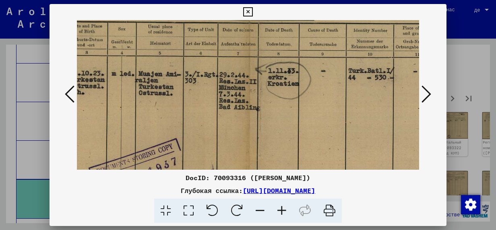
drag, startPoint x: 292, startPoint y: 112, endPoint x: 154, endPoint y: 107, distance: 138.7
click at [154, 107] on img at bounding box center [246, 159] width 633 height 452
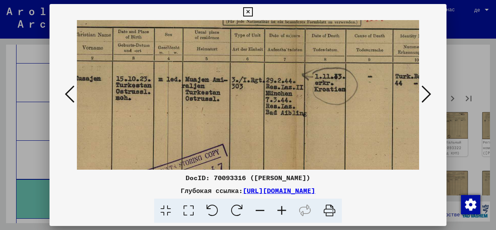
scroll to position [81, 100]
drag, startPoint x: 364, startPoint y: 110, endPoint x: 420, endPoint y: 120, distance: 57.8
click at [420, 120] on div at bounding box center [248, 95] width 397 height 150
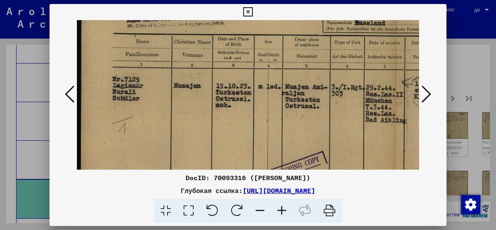
scroll to position [75, 0]
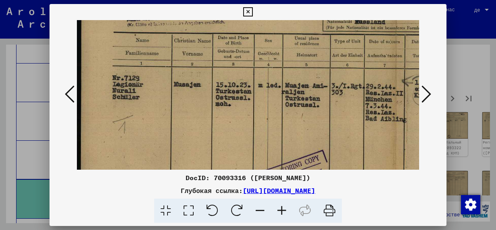
drag, startPoint x: 157, startPoint y: 130, endPoint x: 301, endPoint y: 139, distance: 144.8
click at [301, 139] on img at bounding box center [393, 171] width 633 height 452
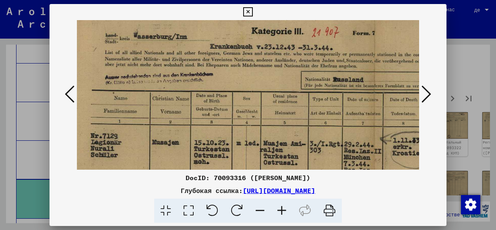
drag, startPoint x: 187, startPoint y: 128, endPoint x: 171, endPoint y: 169, distance: 43.5
click at [171, 169] on img at bounding box center [371, 229] width 633 height 452
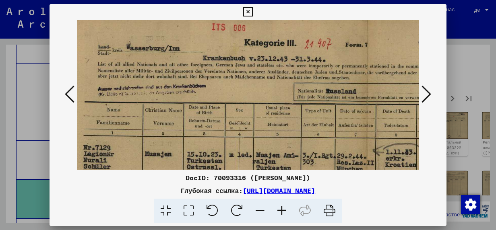
scroll to position [4, 31]
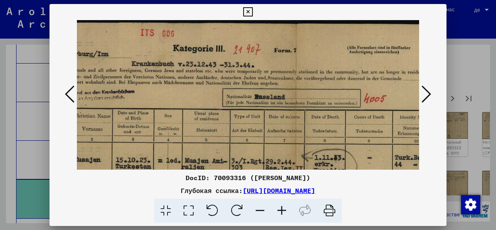
drag, startPoint x: 242, startPoint y: 79, endPoint x: 169, endPoint y: 118, distance: 82.7
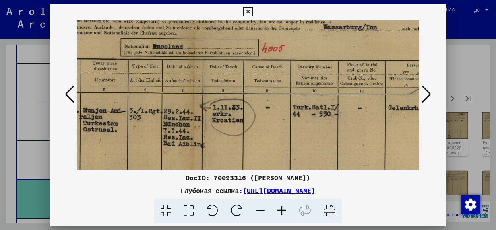
drag, startPoint x: 320, startPoint y: 118, endPoint x: 226, endPoint y: 72, distance: 105.0
click at [226, 72] on img at bounding box center [191, 196] width 633 height 452
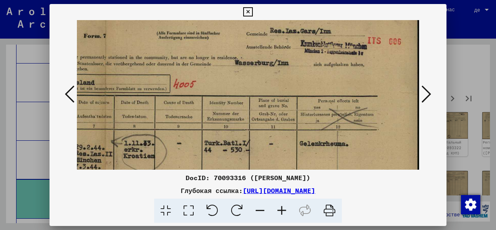
scroll to position [12, 291]
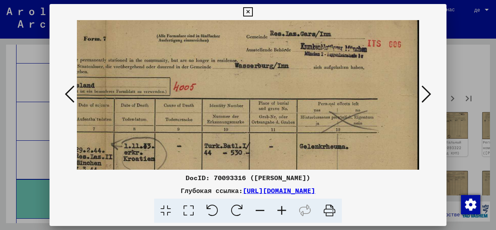
drag, startPoint x: 371, startPoint y: 135, endPoint x: 274, endPoint y: 177, distance: 104.8
click at [274, 177] on div "DocID: 70093316 ([PERSON_NAME]) Глубокая ссылка: [URL][DOMAIN_NAME]" at bounding box center [248, 114] width 397 height 220
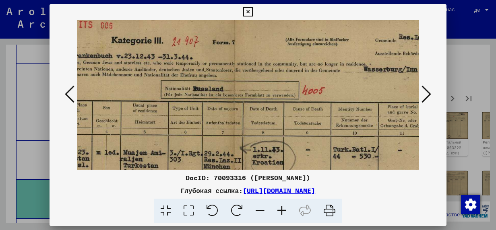
scroll to position [8, 162]
drag, startPoint x: 246, startPoint y: 78, endPoint x: 368, endPoint y: 86, distance: 122.3
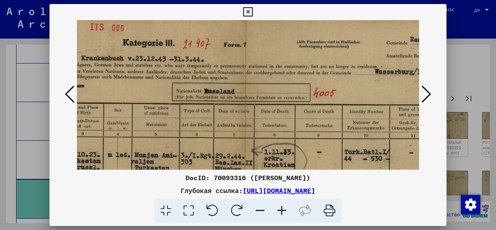
scroll to position [2, 132]
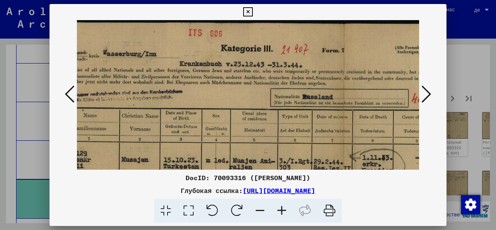
drag, startPoint x: 246, startPoint y: 70, endPoint x: 357, endPoint y: 81, distance: 111.8
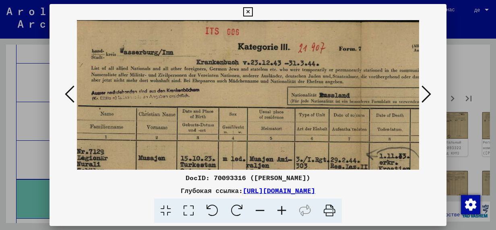
scroll to position [2, 17]
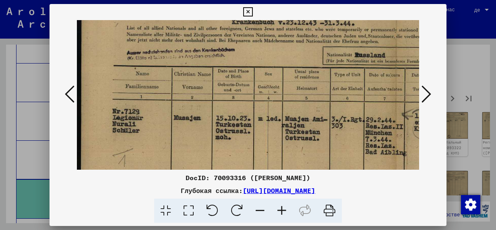
drag, startPoint x: 201, startPoint y: 71, endPoint x: 313, endPoint y: 32, distance: 118.0
click at [312, 32] on img at bounding box center [393, 204] width 633 height 452
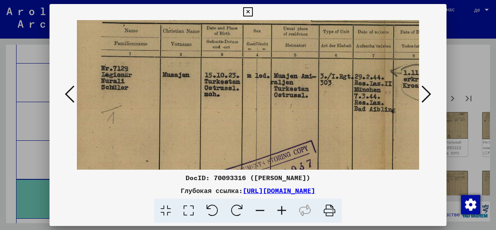
scroll to position [87, 14]
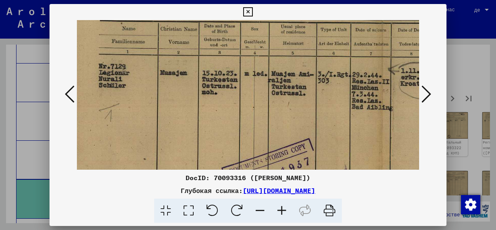
drag, startPoint x: 145, startPoint y: 132, endPoint x: 135, endPoint y: 93, distance: 40.7
click at [135, 93] on img at bounding box center [379, 159] width 633 height 452
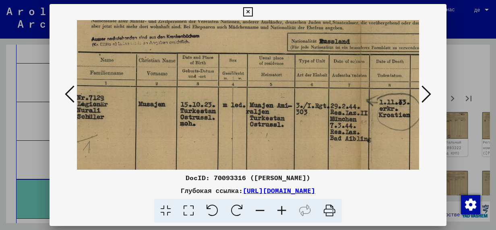
scroll to position [52, 33]
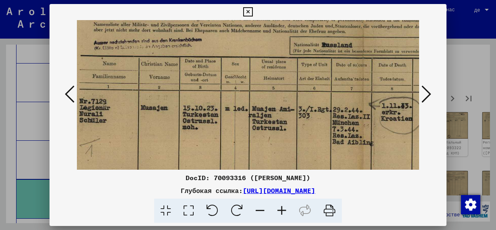
drag, startPoint x: 252, startPoint y: 120, endPoint x: 251, endPoint y: 157, distance: 37.1
click at [251, 157] on img at bounding box center [360, 194] width 633 height 452
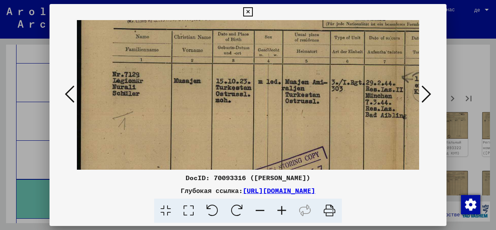
scroll to position [89, 0]
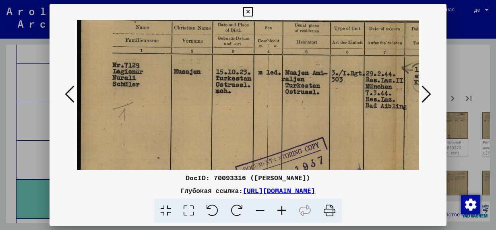
drag, startPoint x: 233, startPoint y: 37, endPoint x: 292, endPoint y: 34, distance: 58.9
click at [292, 34] on img at bounding box center [393, 158] width 633 height 452
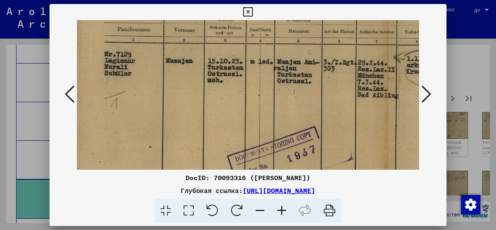
scroll to position [106, 4]
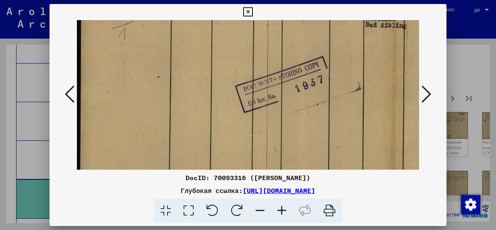
drag, startPoint x: 308, startPoint y: 120, endPoint x: 324, endPoint y: 45, distance: 77.0
click at [324, 45] on img at bounding box center [393, 77] width 633 height 452
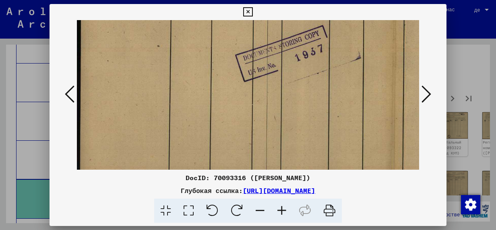
scroll to position [236, 0]
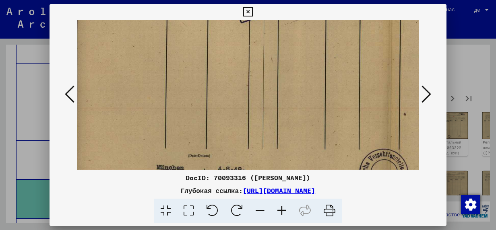
drag, startPoint x: 321, startPoint y: 134, endPoint x: 325, endPoint y: 43, distance: 91.1
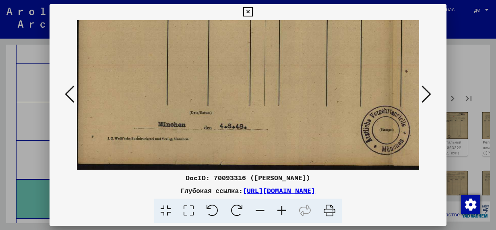
drag, startPoint x: 316, startPoint y: 111, endPoint x: 315, endPoint y: 42, distance: 69.3
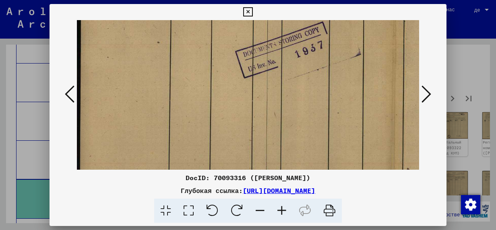
drag, startPoint x: 320, startPoint y: 68, endPoint x: 336, endPoint y: 164, distance: 97.2
click at [336, 162] on img at bounding box center [393, 42] width 633 height 452
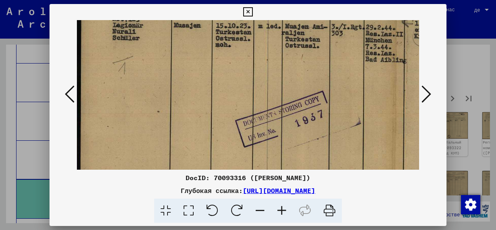
drag, startPoint x: 222, startPoint y: 70, endPoint x: 257, endPoint y: 164, distance: 99.7
click at [257, 163] on img at bounding box center [393, 112] width 633 height 452
